Goal: Task Accomplishment & Management: Use online tool/utility

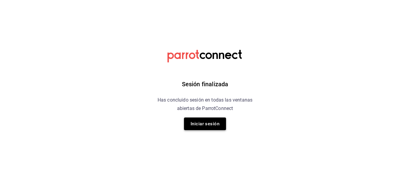
click at [214, 123] on button "Iniciar sesión" at bounding box center [205, 123] width 42 height 13
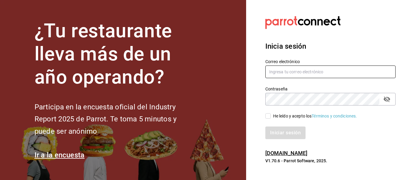
type input "[EMAIL_ADDRESS][PERSON_NAME][DOMAIN_NAME]"
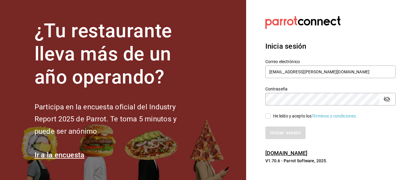
click at [268, 114] on input "He leído y acepto los Términos y condiciones." at bounding box center [267, 115] width 5 height 5
checkbox input "true"
click at [280, 129] on button "Iniciar sesión" at bounding box center [285, 132] width 41 height 13
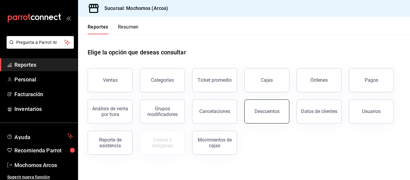
click at [278, 105] on button "Descuentos" at bounding box center [266, 111] width 45 height 24
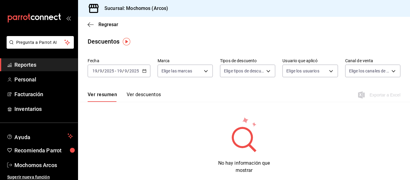
click at [144, 72] on icon "button" at bounding box center [144, 71] width 4 height 4
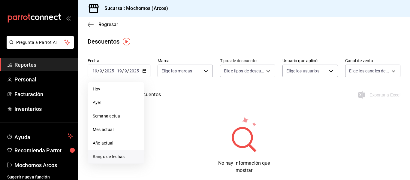
click at [126, 153] on li "Rango de fechas" at bounding box center [116, 157] width 56 height 14
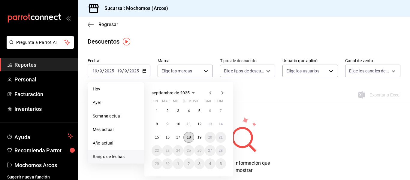
click at [189, 139] on button "18" at bounding box center [188, 137] width 11 height 11
click at [200, 138] on abbr "19" at bounding box center [200, 137] width 4 height 4
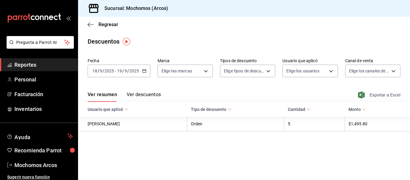
click at [393, 94] on span "Exportar a Excel" at bounding box center [379, 94] width 41 height 7
click at [40, 67] on span "Reportes" at bounding box center [43, 65] width 59 height 8
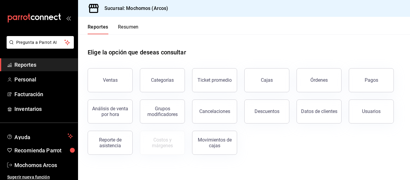
click at [51, 63] on span "Reportes" at bounding box center [43, 65] width 59 height 8
click at [92, 74] on button "Ventas" at bounding box center [110, 80] width 45 height 24
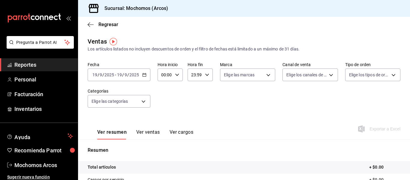
click at [145, 77] on div "[DATE] [DATE] - [DATE] [DATE]" at bounding box center [119, 74] width 63 height 13
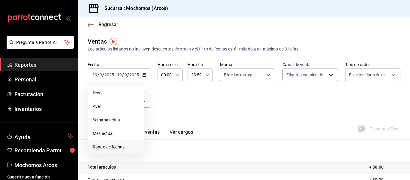
click at [134, 148] on span "Rango de fechas" at bounding box center [116, 147] width 47 height 6
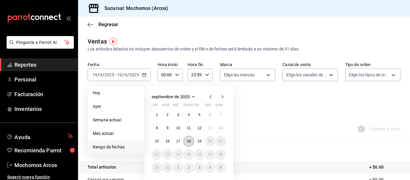
click at [185, 143] on button "18" at bounding box center [188, 141] width 11 height 11
click at [197, 142] on button "19" at bounding box center [199, 141] width 11 height 11
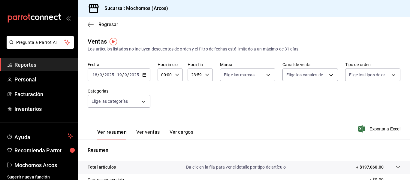
click at [193, 101] on div "Fecha [DATE] [DATE] - [DATE] [DATE] Hora inicio 00:00 Hora inicio Hora fin 23:5…" at bounding box center [244, 88] width 313 height 53
click at [177, 74] on icon "button" at bounding box center [177, 75] width 4 height 4
click at [164, 100] on span "03" at bounding box center [163, 99] width 3 height 5
type input "03:00"
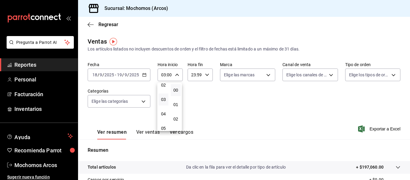
click at [201, 97] on div at bounding box center [205, 90] width 410 height 180
click at [208, 76] on icon "button" at bounding box center [207, 75] width 4 height 4
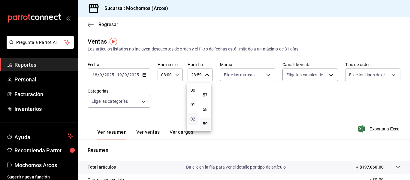
click at [194, 117] on span "02" at bounding box center [193, 118] width 3 height 5
type input "02:59"
click at [374, 119] on div at bounding box center [205, 90] width 410 height 180
click at [382, 129] on span "Exportar a Excel" at bounding box center [379, 128] width 41 height 7
click at [41, 62] on span "Reportes" at bounding box center [43, 65] width 59 height 8
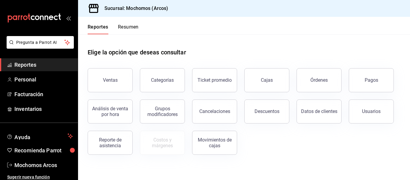
click at [46, 62] on span "Reportes" at bounding box center [43, 65] width 59 height 8
click at [100, 78] on button "Ventas" at bounding box center [110, 80] width 45 height 24
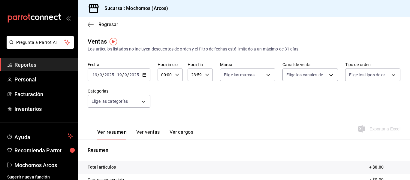
click at [144, 75] on icon "button" at bounding box center [144, 75] width 4 height 4
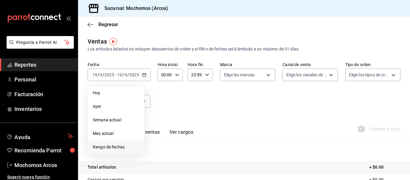
click at [131, 145] on span "Rango de fechas" at bounding box center [116, 147] width 47 height 6
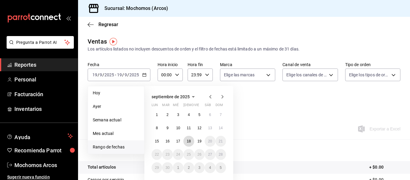
click at [189, 141] on abbr "18" at bounding box center [189, 141] width 4 height 4
click at [200, 141] on abbr "19" at bounding box center [200, 141] width 4 height 4
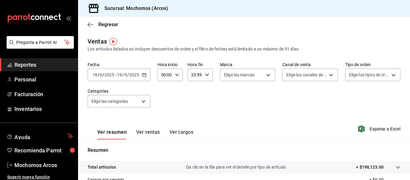
click at [179, 75] on div "00:00 Hora inicio" at bounding box center [170, 74] width 25 height 13
click at [164, 116] on span "03" at bounding box center [163, 116] width 3 height 5
type input "03:00"
click at [206, 76] on div at bounding box center [205, 90] width 410 height 180
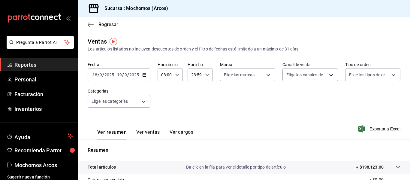
click at [206, 76] on \(Stroke\) "button" at bounding box center [207, 75] width 4 height 2
click at [194, 117] on span "02" at bounding box center [193, 118] width 3 height 5
type input "02:59"
click at [253, 109] on div at bounding box center [205, 90] width 410 height 180
click at [373, 128] on span "Exportar a Excel" at bounding box center [379, 128] width 41 height 7
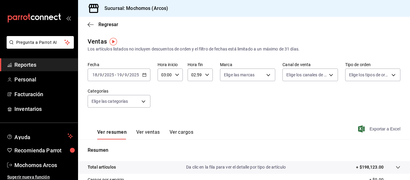
click at [389, 129] on span "Exportar a Excel" at bounding box center [379, 128] width 41 height 7
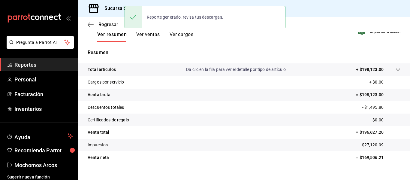
scroll to position [98, 0]
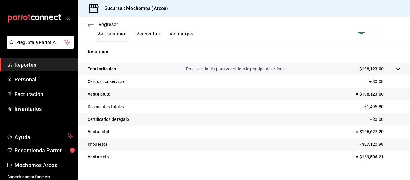
click at [368, 156] on p "= $169,506.21" at bounding box center [378, 157] width 44 height 6
copy p "169,506.21"
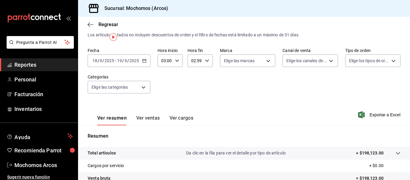
scroll to position [0, 0]
